Goal: Check status: Check status

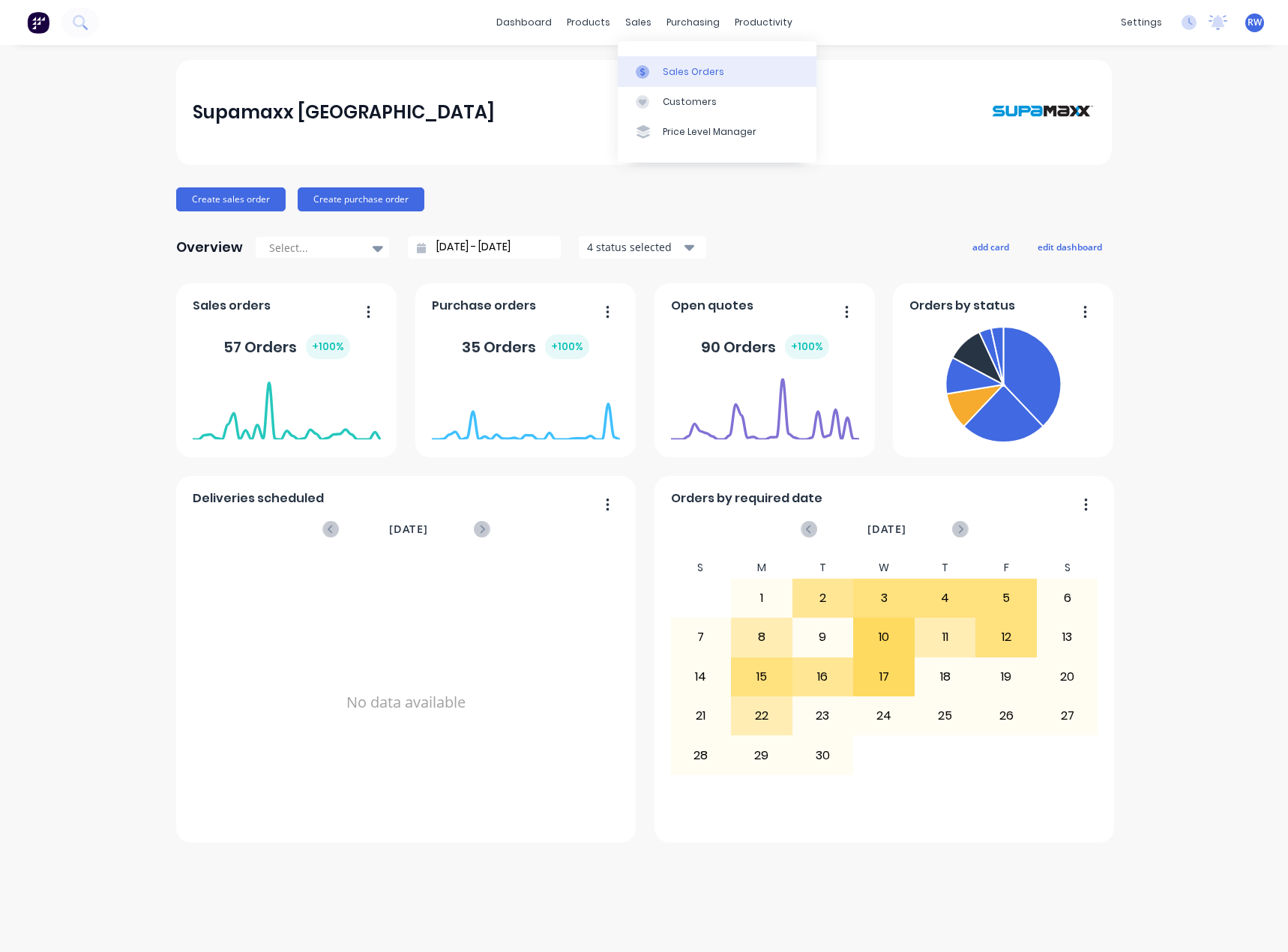
click at [686, 72] on div "Sales Orders" at bounding box center [694, 72] width 61 height 14
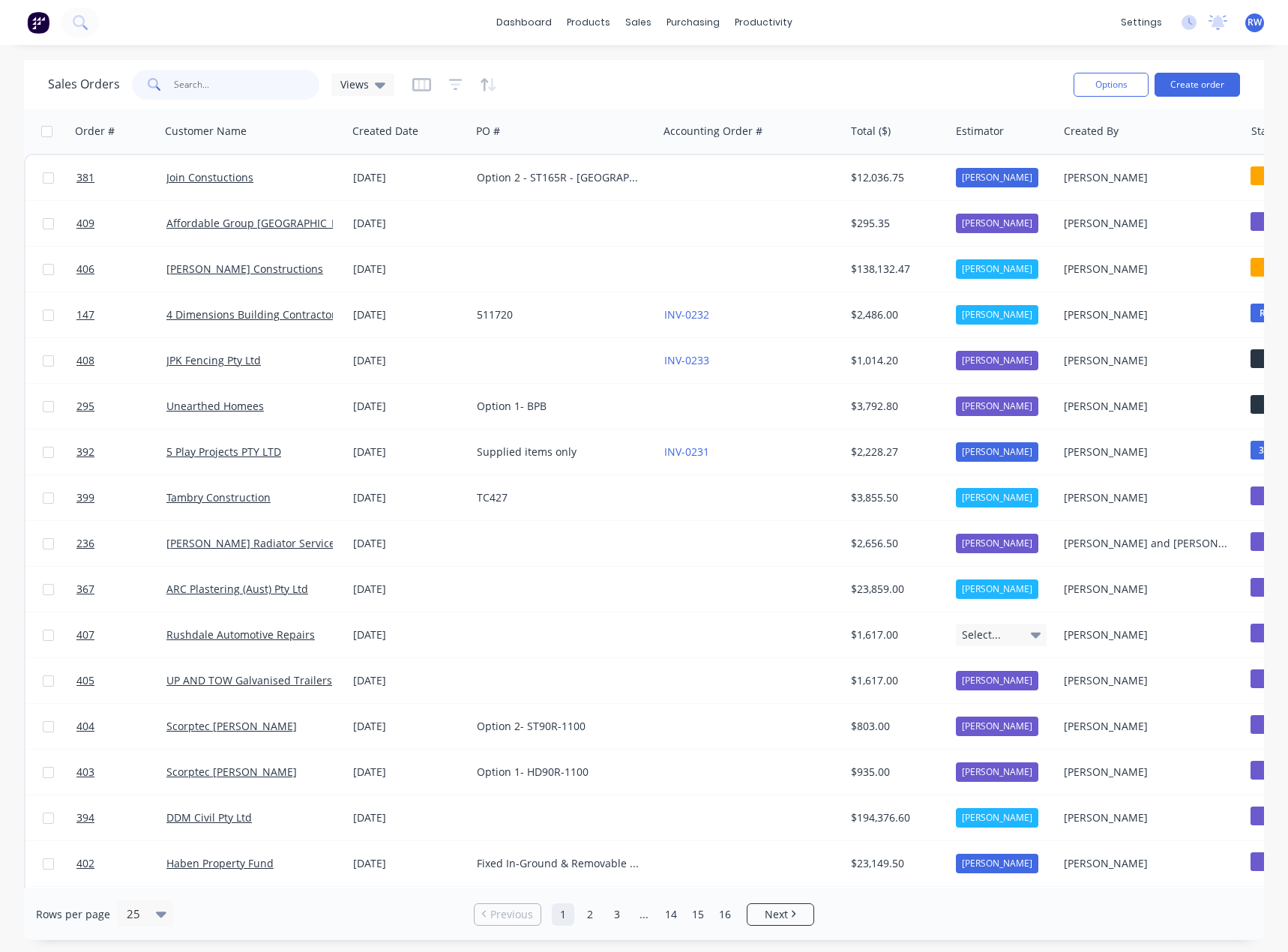
click at [216, 84] on input "text" at bounding box center [246, 85] width 146 height 30
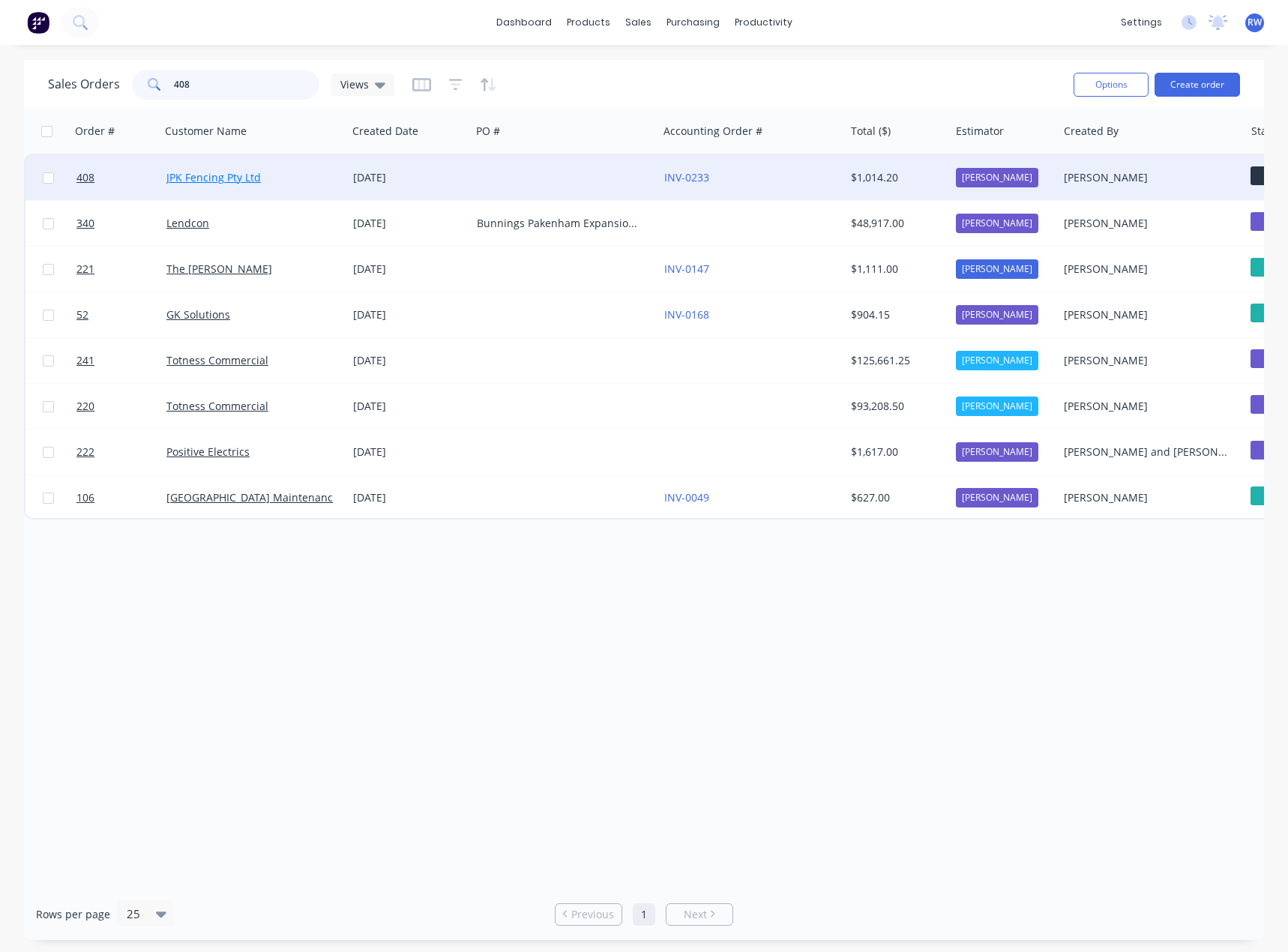
type input "408"
click at [196, 176] on link "JPK Fencing Pty Ltd" at bounding box center [214, 176] width 95 height 14
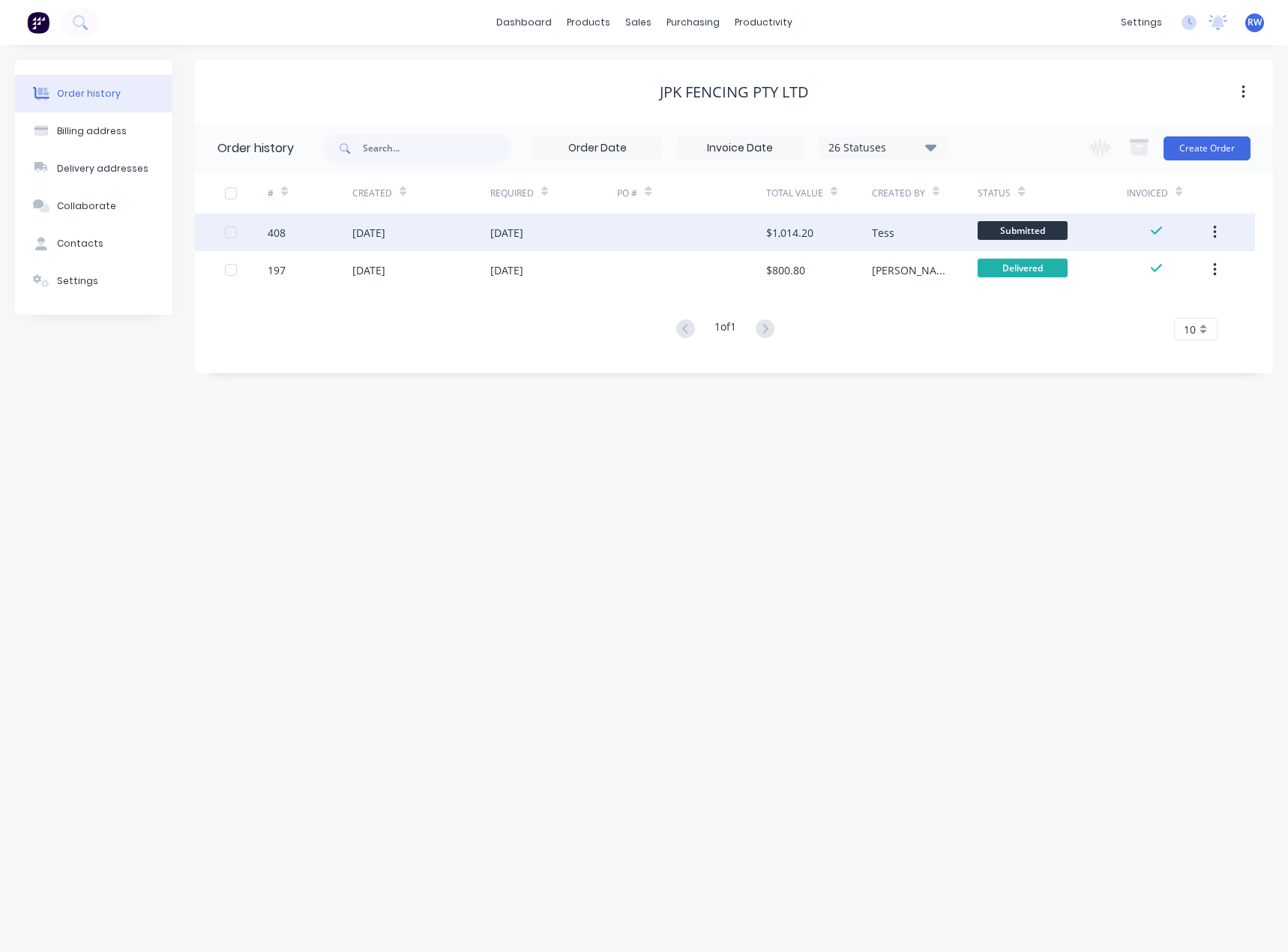
click at [376, 241] on div "[DATE]" at bounding box center [421, 232] width 138 height 37
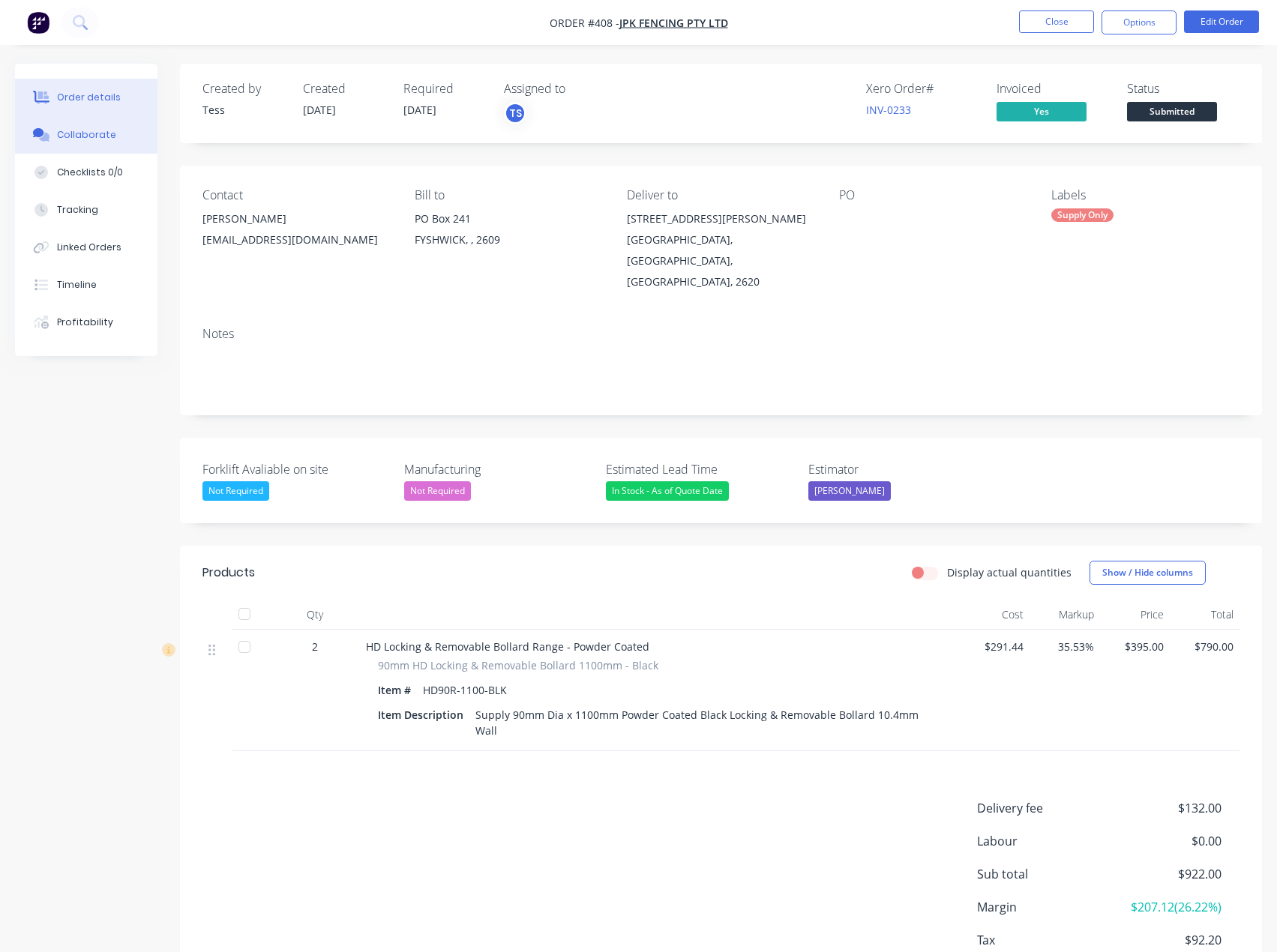
click at [85, 133] on div "Collaborate" at bounding box center [86, 135] width 59 height 14
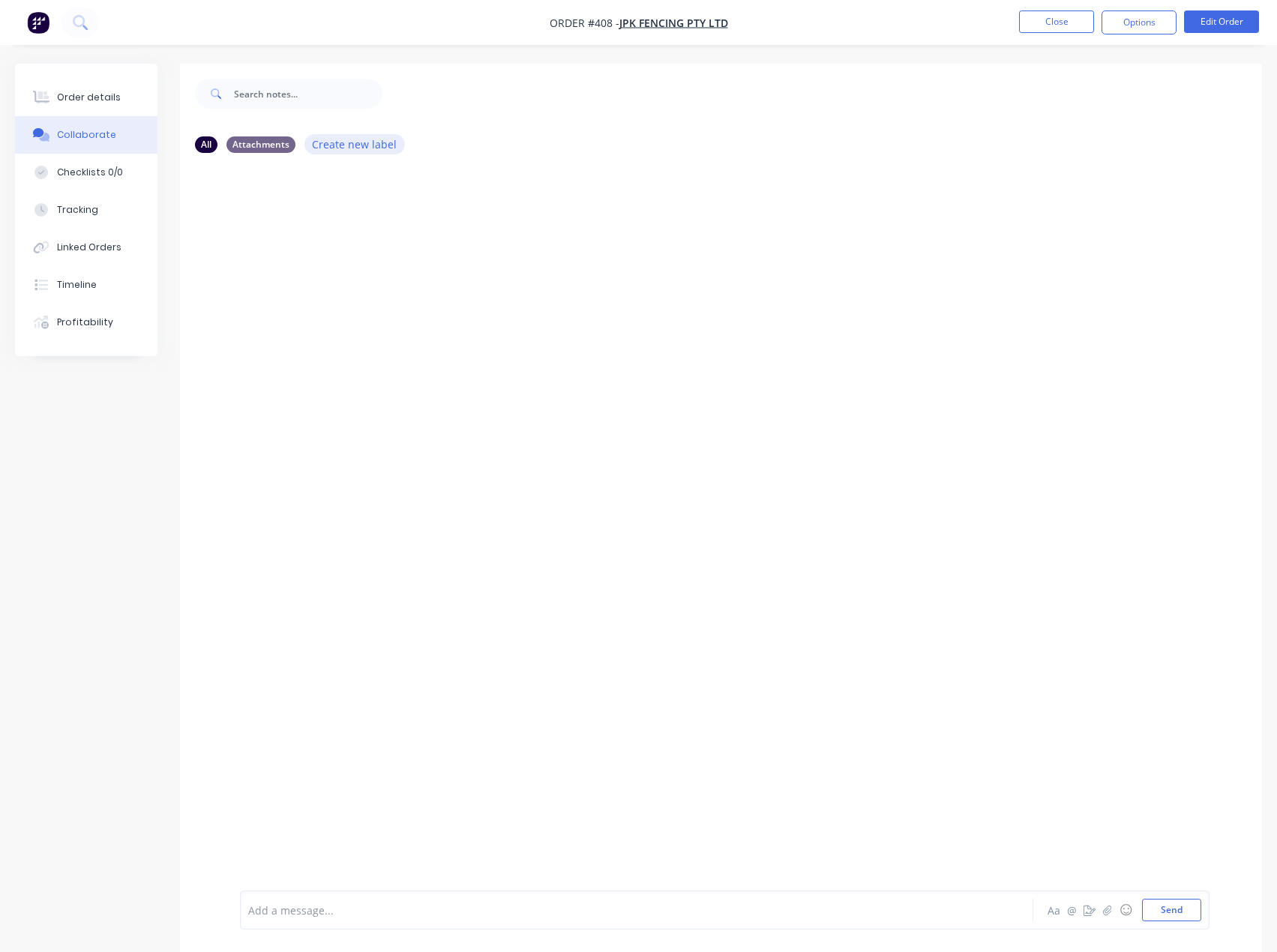
click at [364, 140] on button "Create new label" at bounding box center [355, 145] width 100 height 20
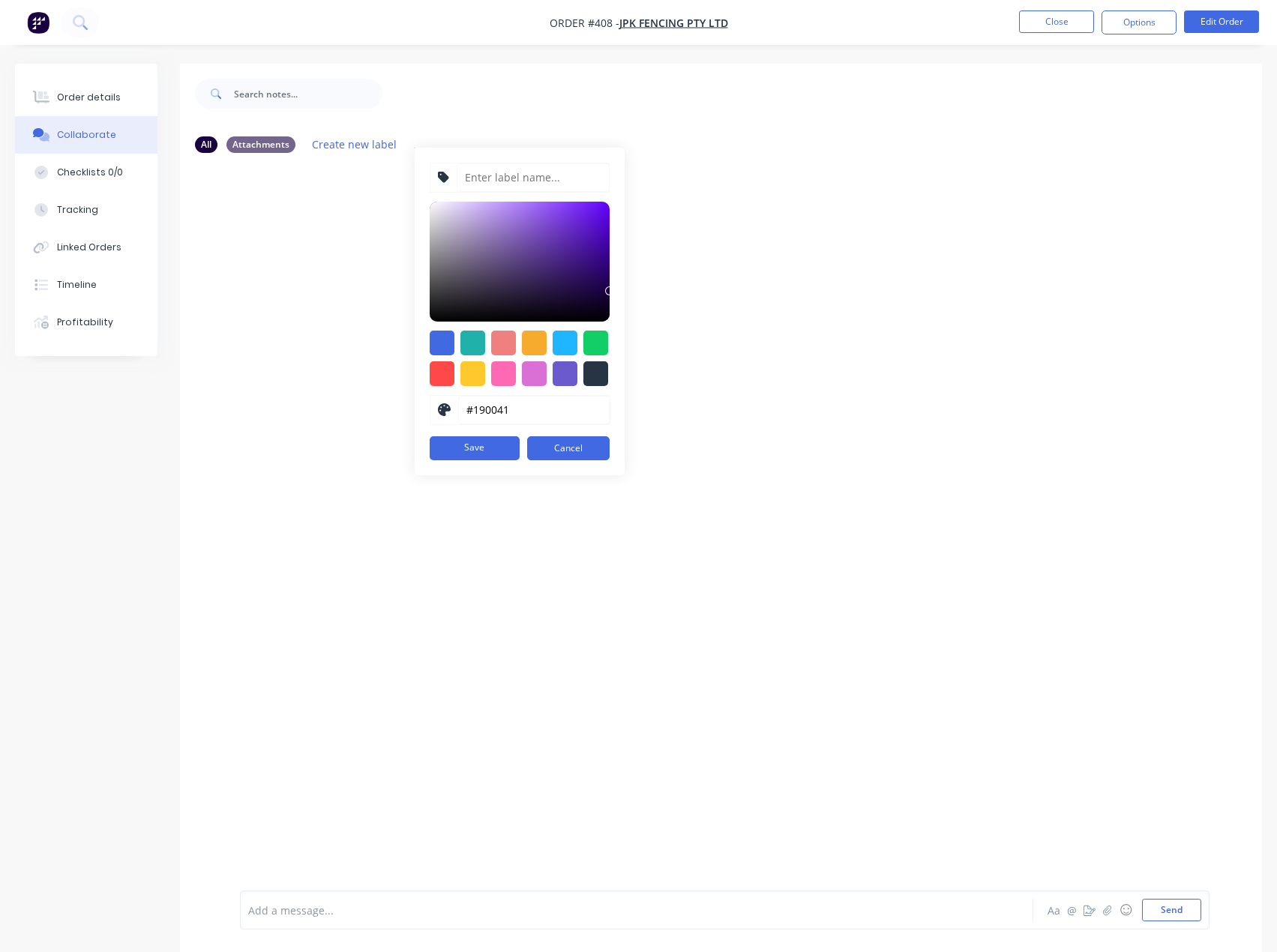
click at [209, 214] on div at bounding box center [721, 528] width 1082 height 726
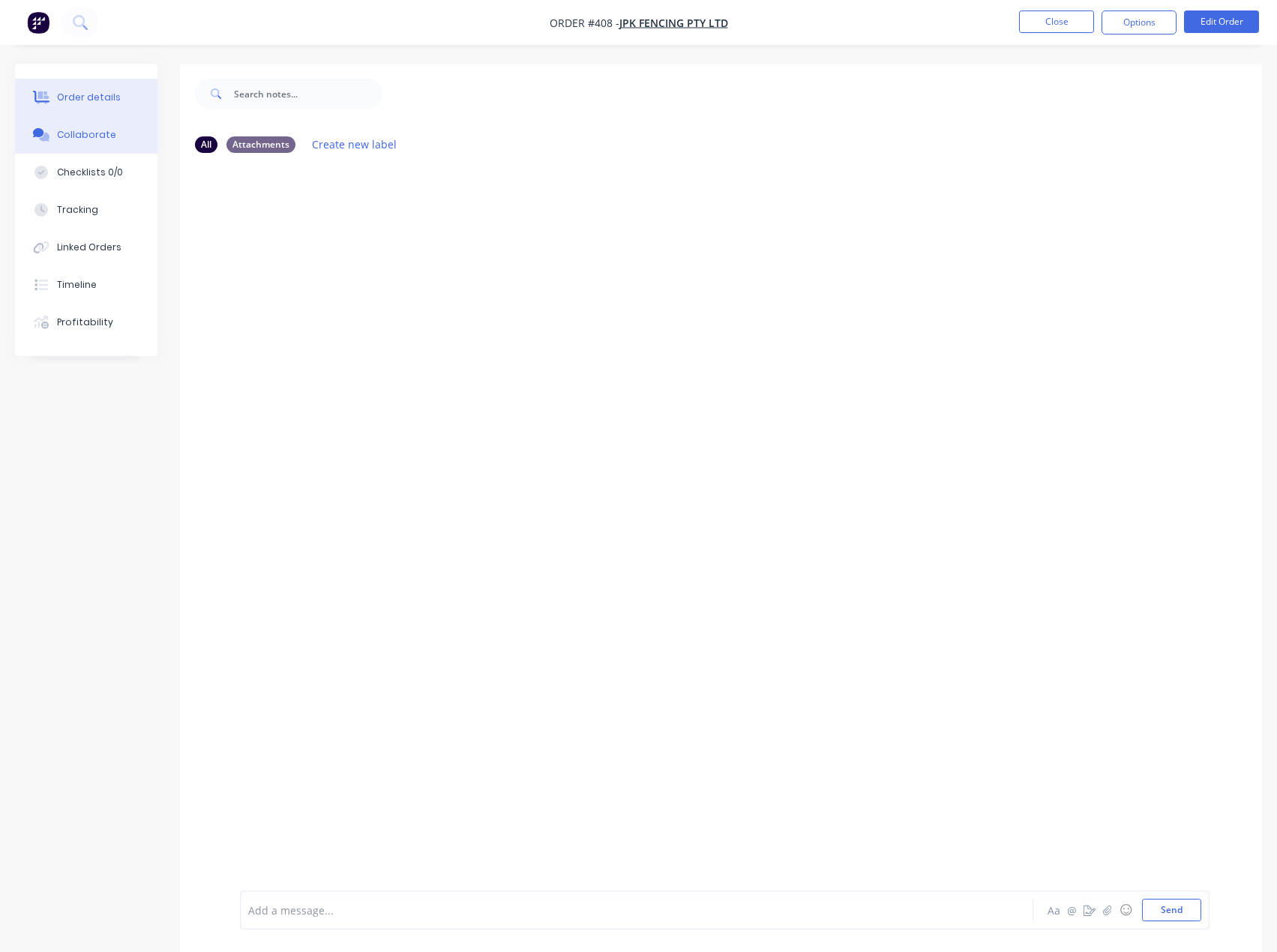
click at [77, 91] on div "Order details" at bounding box center [88, 98] width 64 height 14
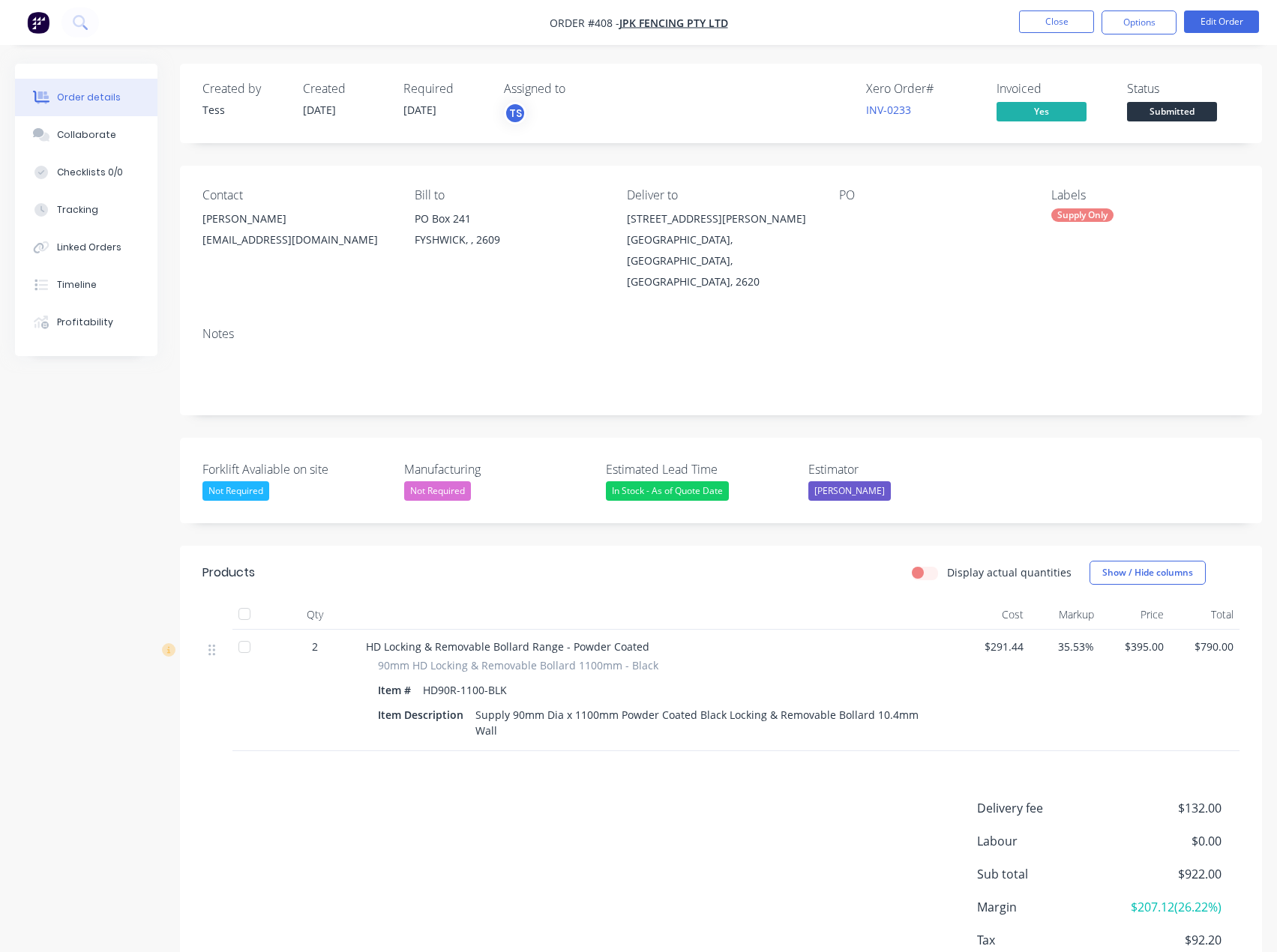
click at [101, 612] on div "Created by Tess Created [DATE] Required [DATE] Assigned to TS Xero Order # INV-…" at bounding box center [638, 557] width 1247 height 987
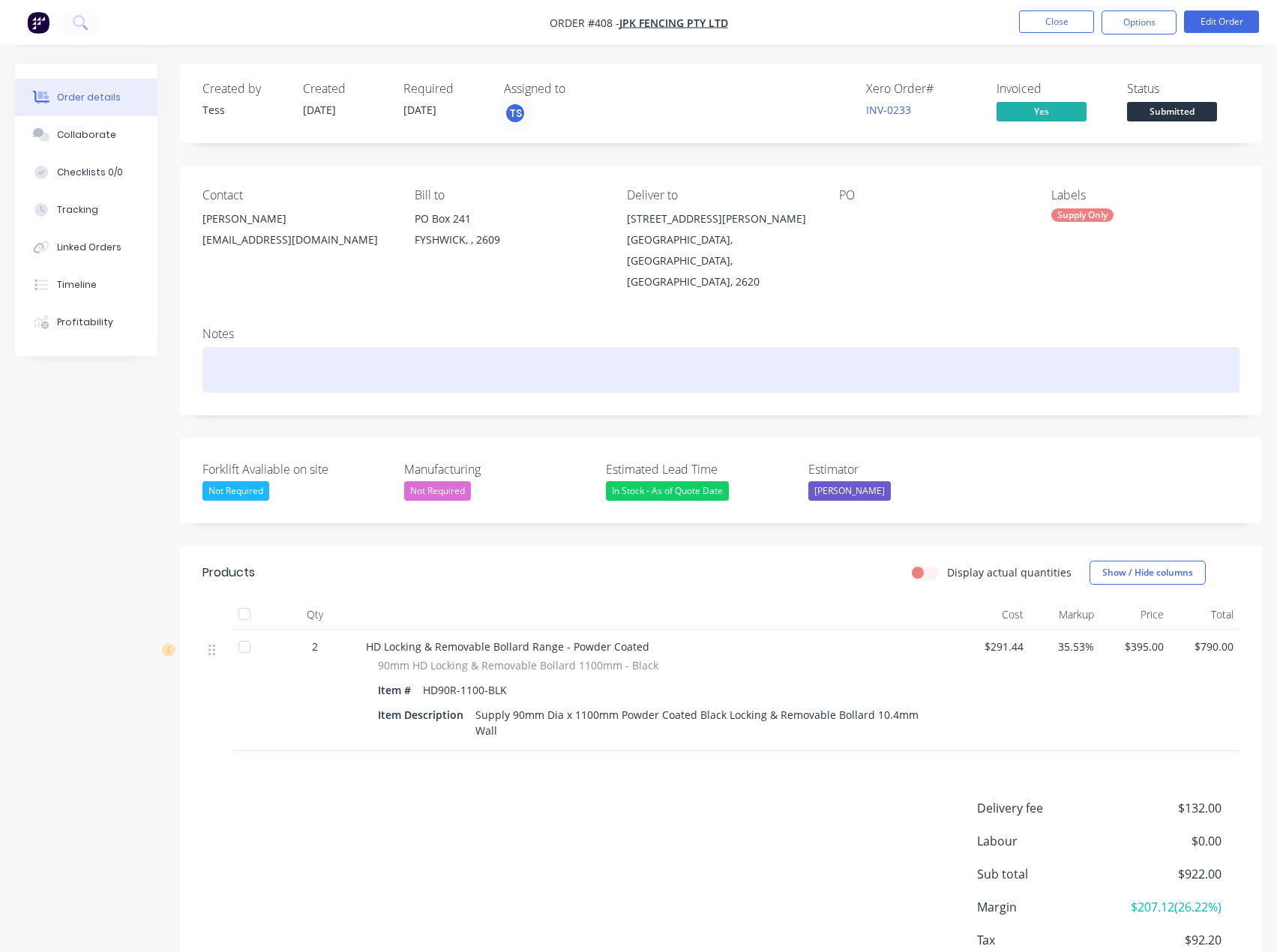
paste div
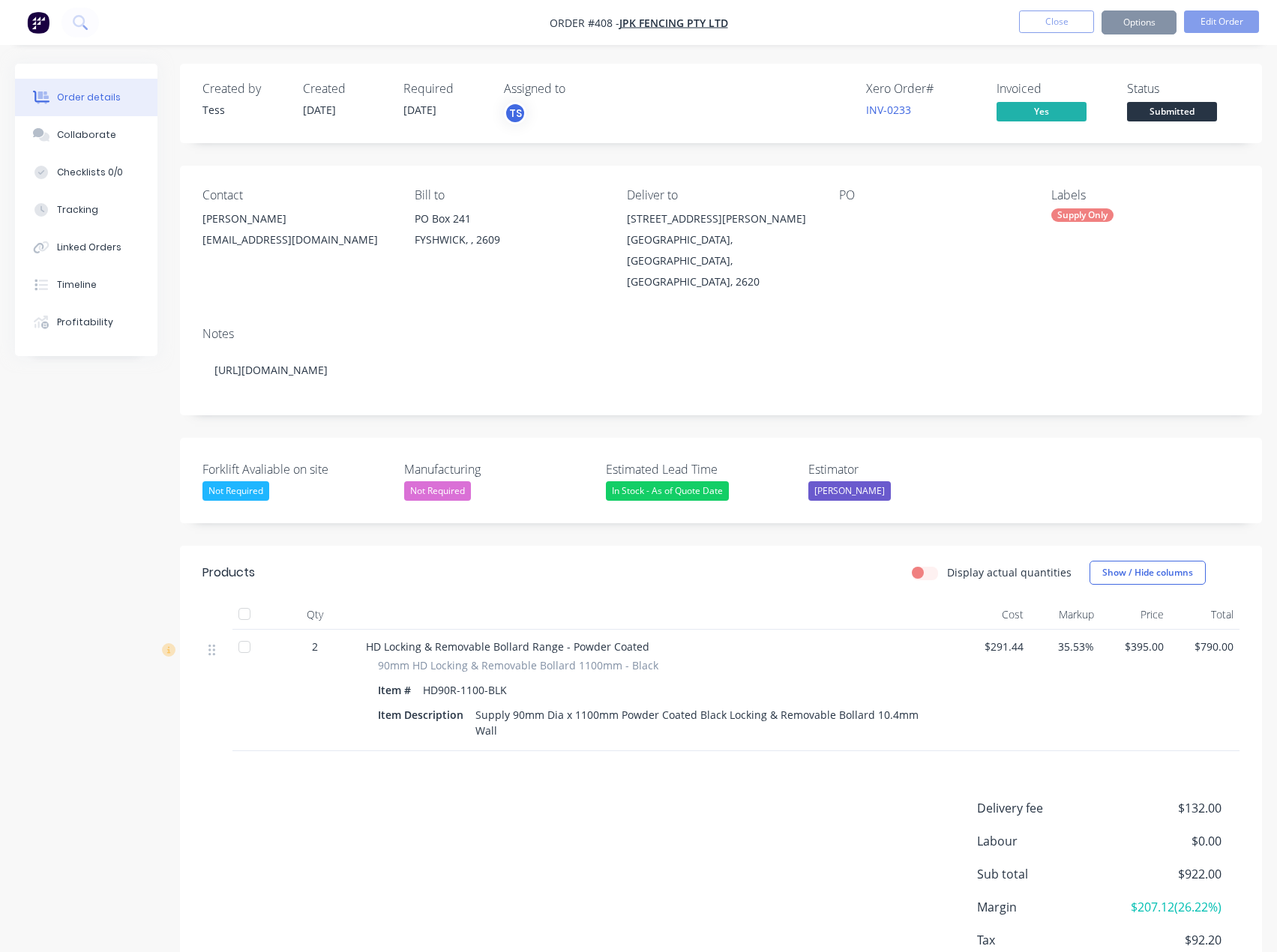
click at [275, 800] on div "Delivery fee $132.00 Labour $0.00 Sub total $922.00 Margin $207.12 ( 26.22 %) T…" at bounding box center [721, 903] width 1037 height 207
